Goal: Information Seeking & Learning: Learn about a topic

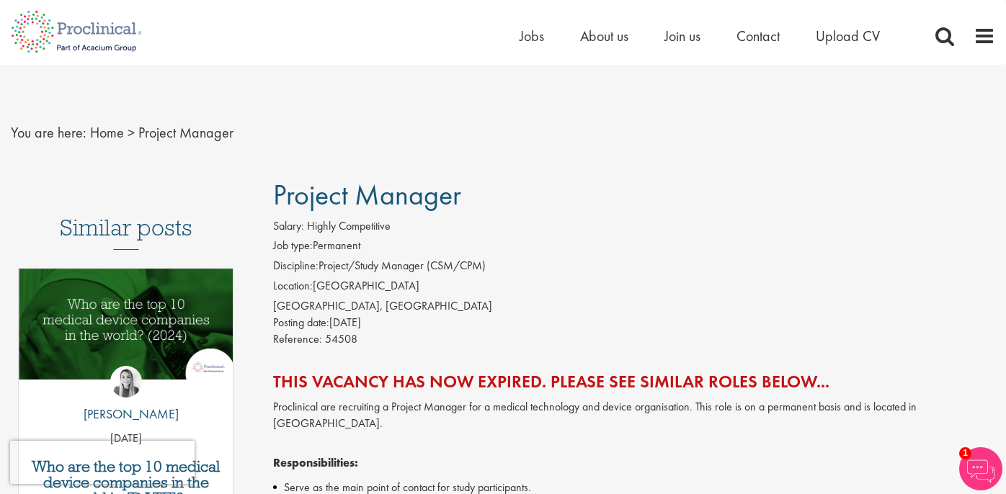
click at [359, 156] on div "You are here: Home > Project Manager" at bounding box center [503, 118] width 1006 height 107
click at [532, 33] on span "Jobs" at bounding box center [532, 36] width 24 height 19
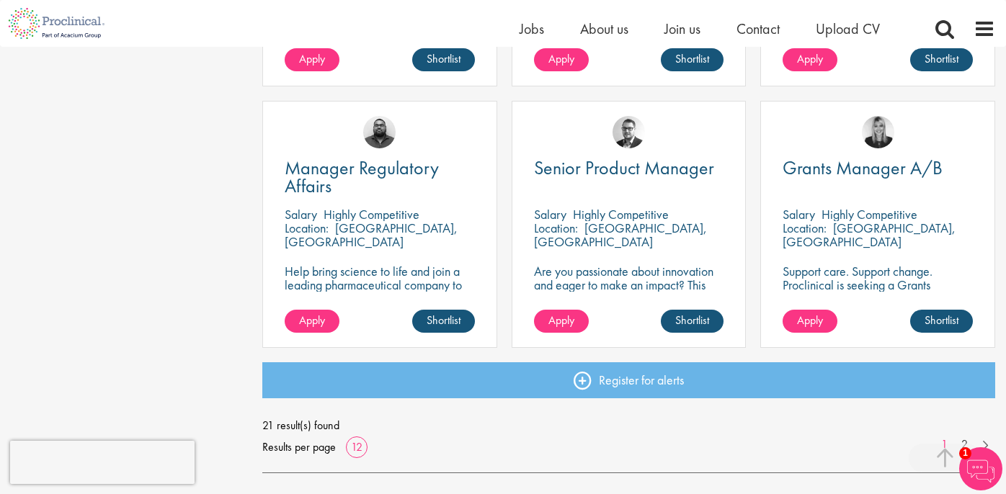
scroll to position [1153, 0]
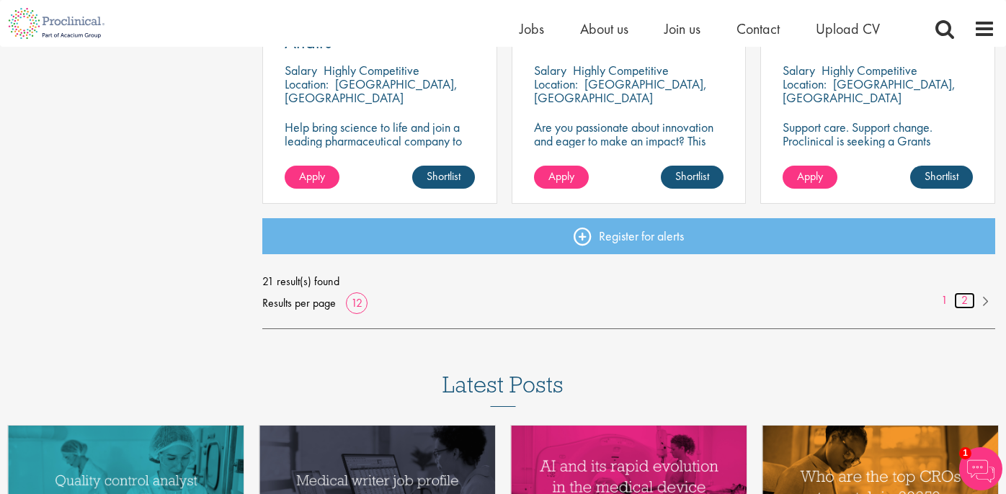
click at [965, 299] on link "2" at bounding box center [964, 301] width 21 height 17
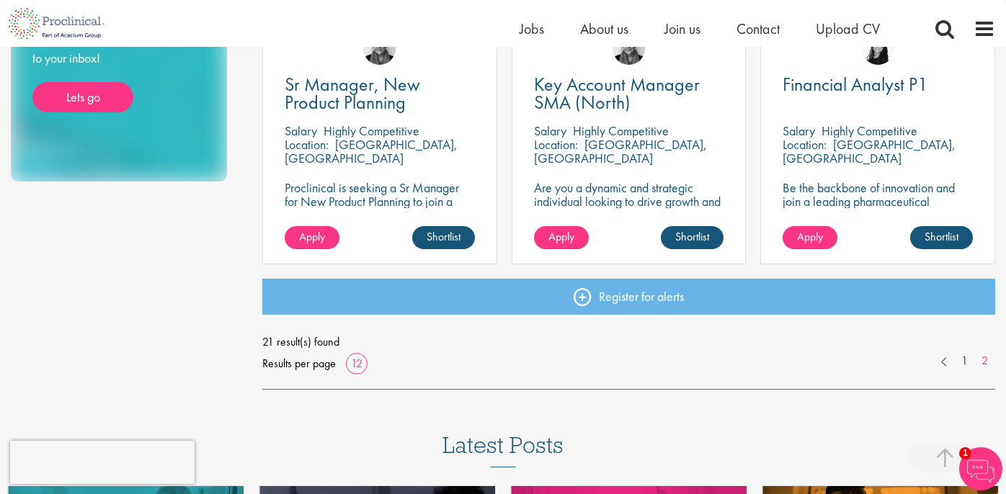
scroll to position [865, 0]
